Goal: Information Seeking & Learning: Learn about a topic

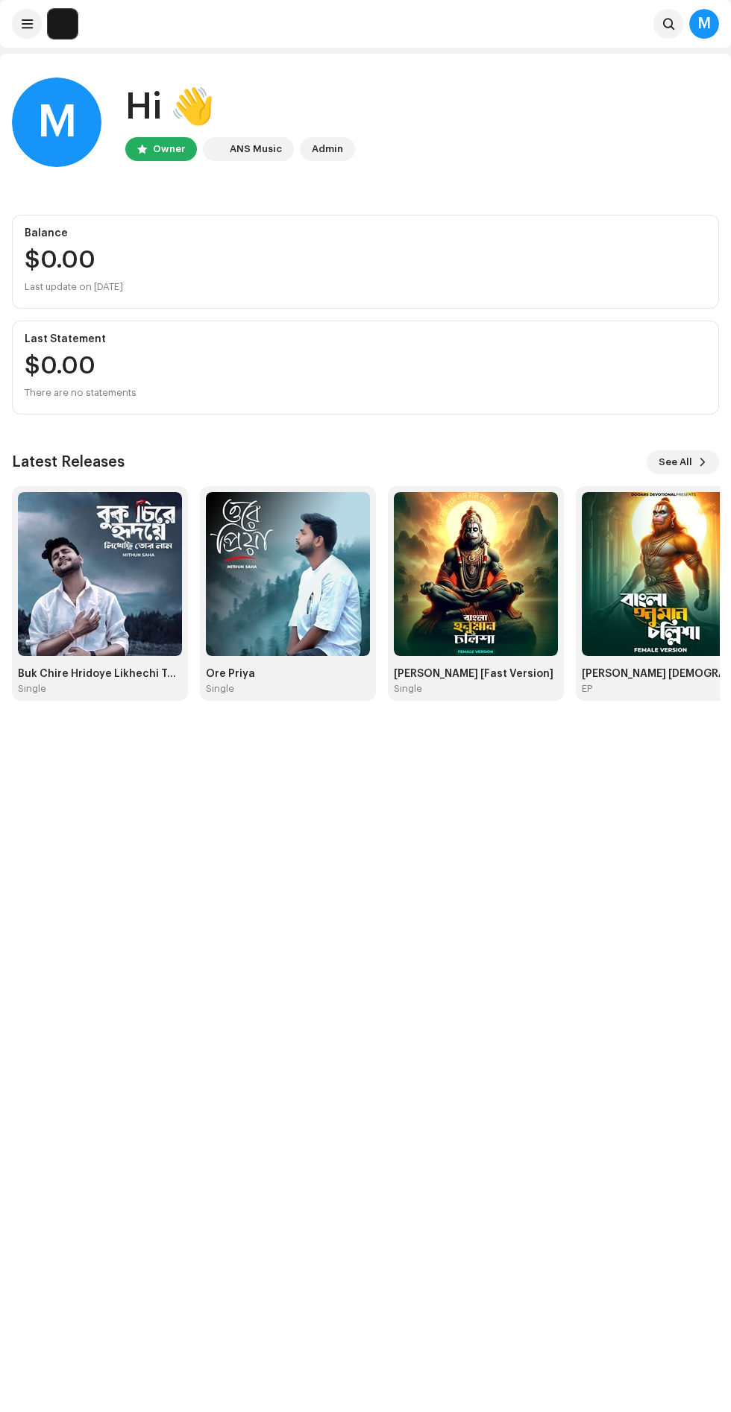
click at [27, 24] on span at bounding box center [27, 24] width 11 height 12
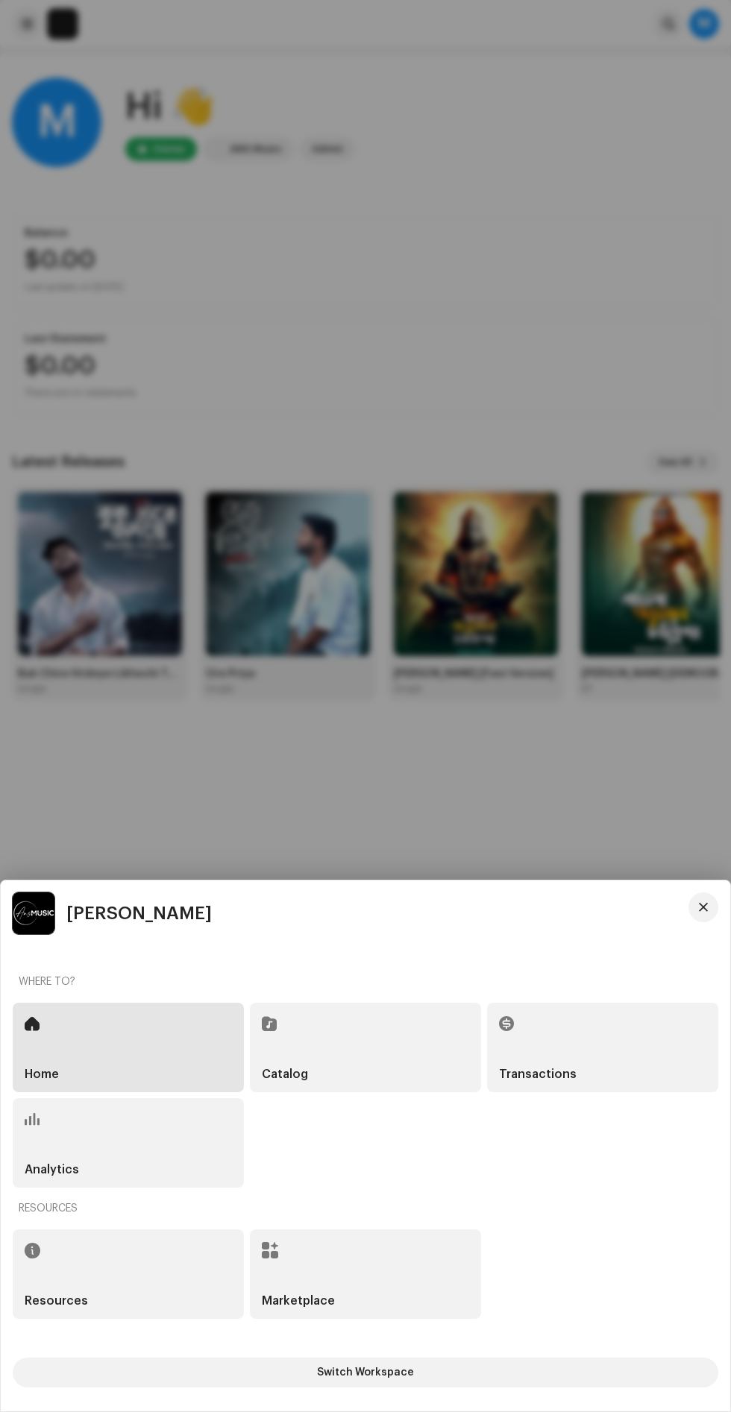
click at [134, 1173] on div "Analytics" at bounding box center [128, 1142] width 231 height 89
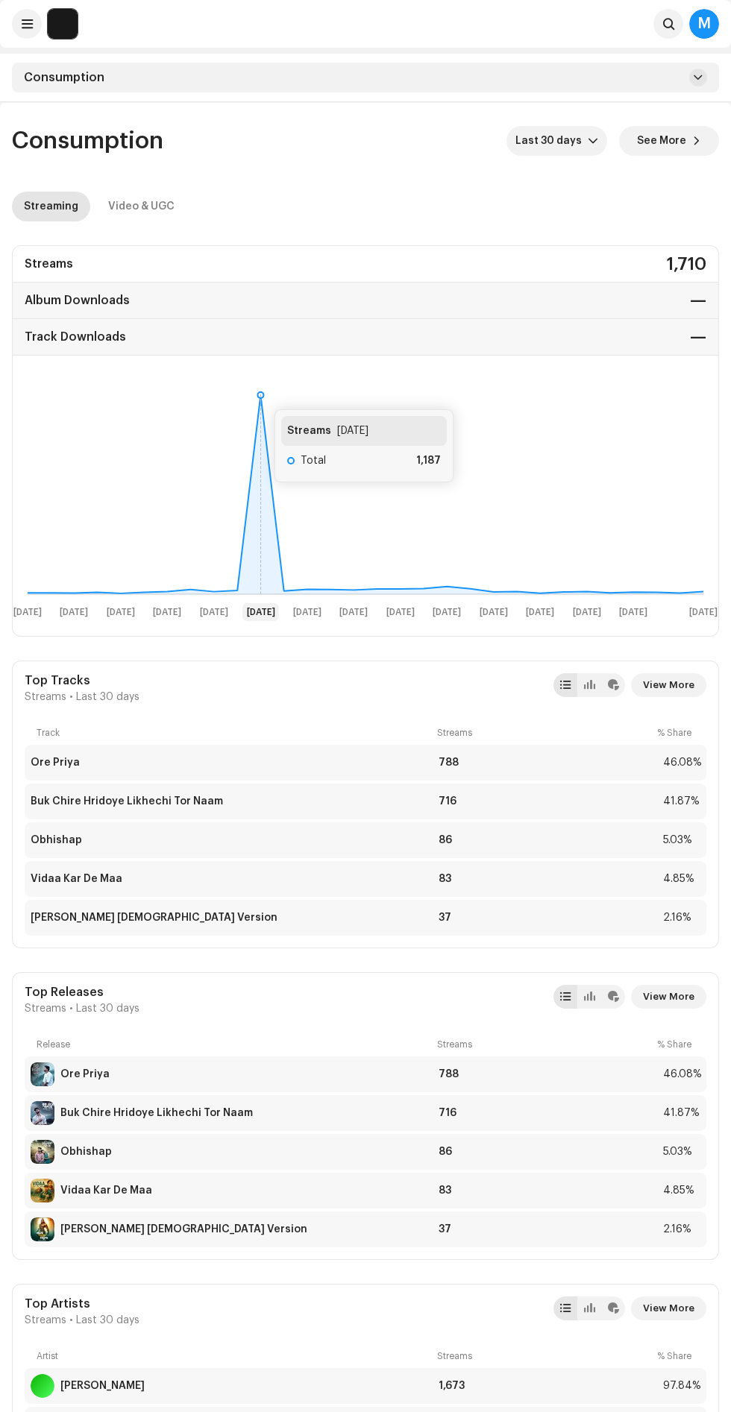
click at [259, 394] on icon at bounding box center [260, 395] width 6 height 6
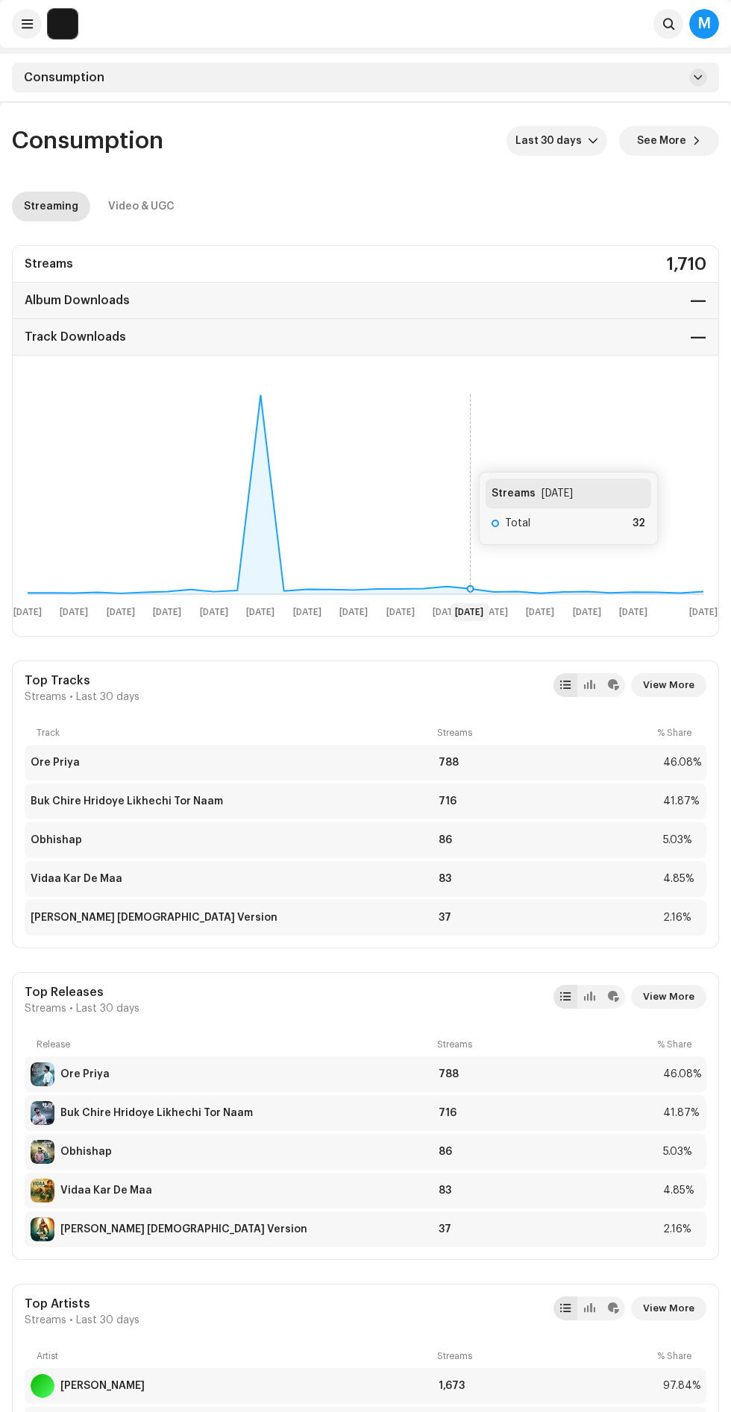
click at [464, 560] on rect at bounding box center [365, 504] width 705 height 239
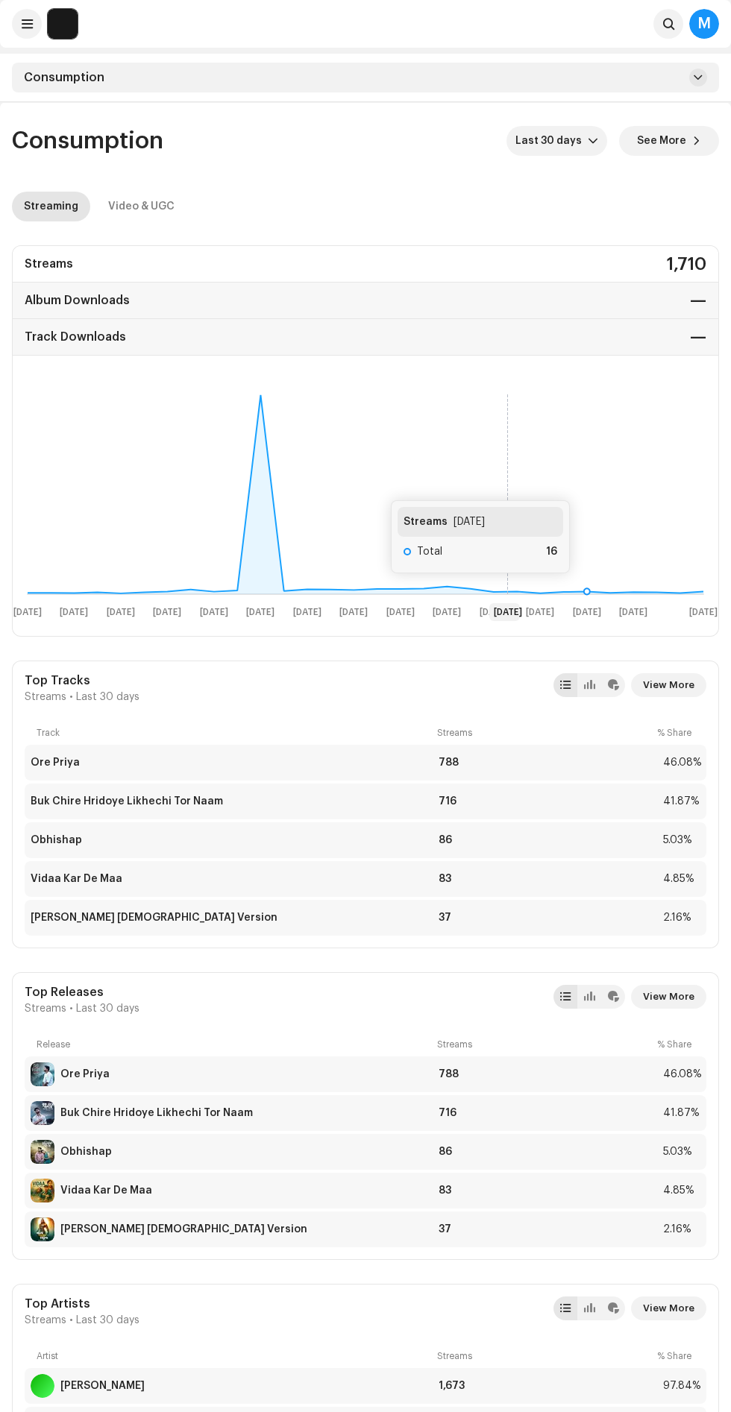
click at [585, 588] on icon at bounding box center [587, 591] width 6 height 6
click at [620, 582] on rect at bounding box center [365, 504] width 705 height 239
click at [635, 585] on rect at bounding box center [365, 504] width 705 height 239
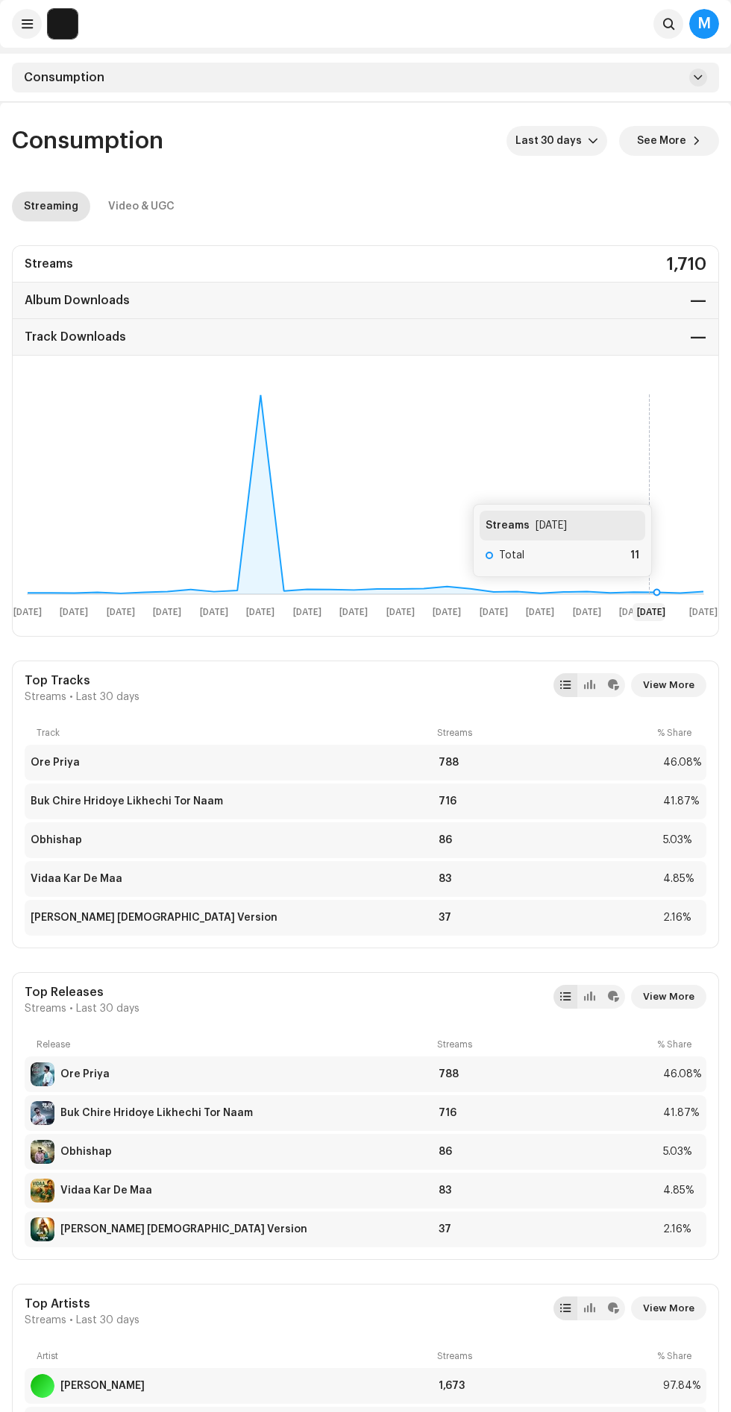
click at [666, 592] on icon at bounding box center [365, 494] width 675 height 198
click at [679, 588] on rect at bounding box center [365, 504] width 705 height 239
click at [691, 593] on icon at bounding box center [365, 494] width 675 height 199
